Goal: Task Accomplishment & Management: Use online tool/utility

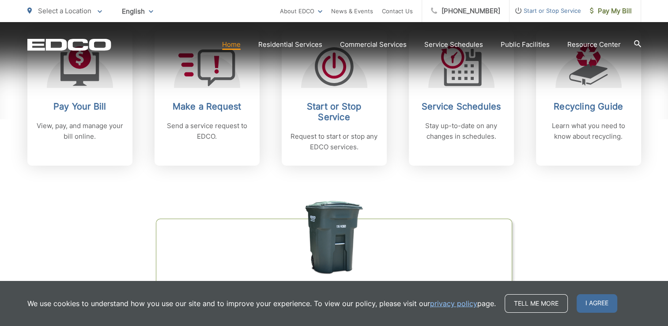
scroll to position [446, 0]
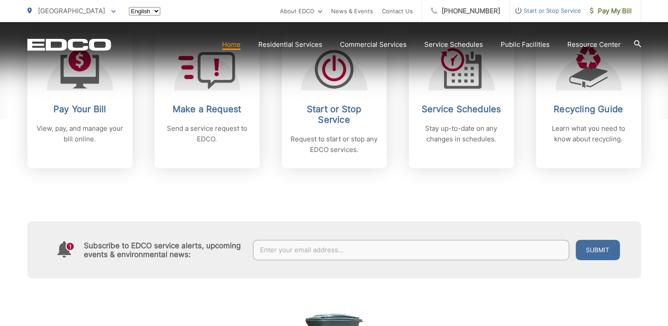
scroll to position [408, 0]
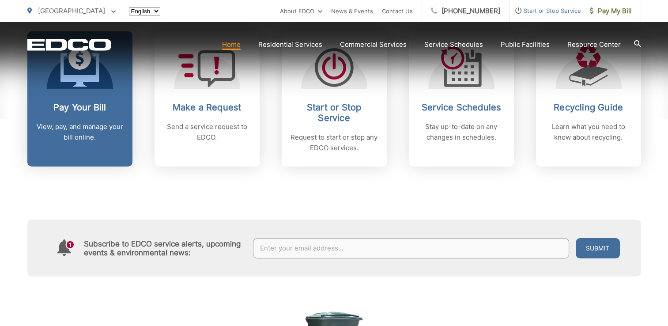
click at [102, 126] on p "View, pay, and manage your bill online." at bounding box center [79, 131] width 87 height 21
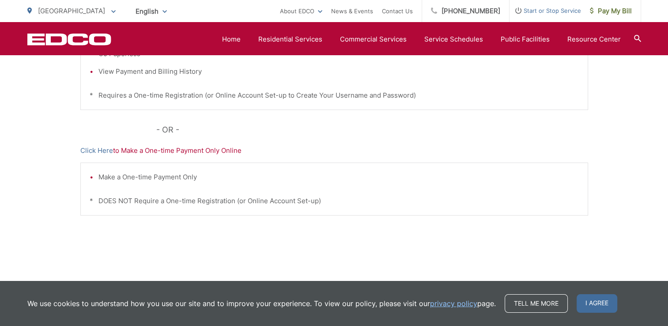
scroll to position [291, 0]
click at [99, 150] on link "Click Here" at bounding box center [96, 150] width 33 height 11
